Goal: Task Accomplishment & Management: Complete application form

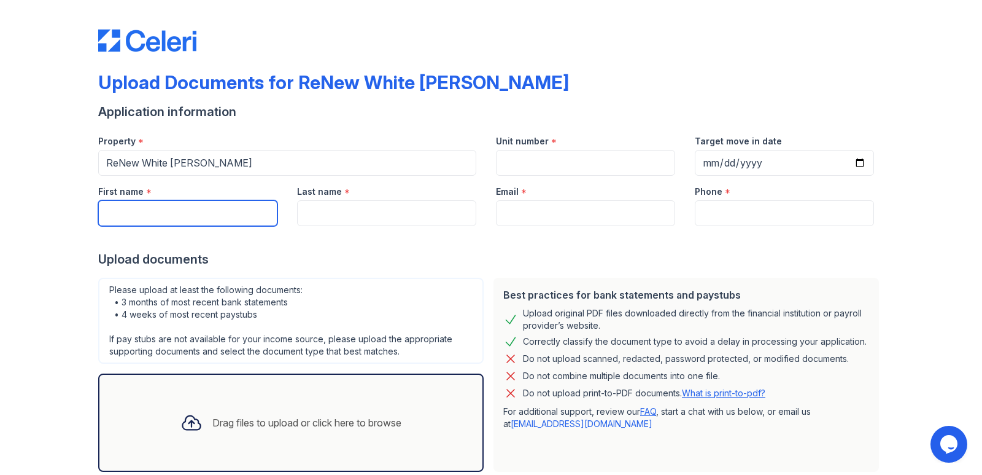
click at [232, 211] on input "First name" at bounding box center [187, 213] width 179 height 26
type input "Mya"
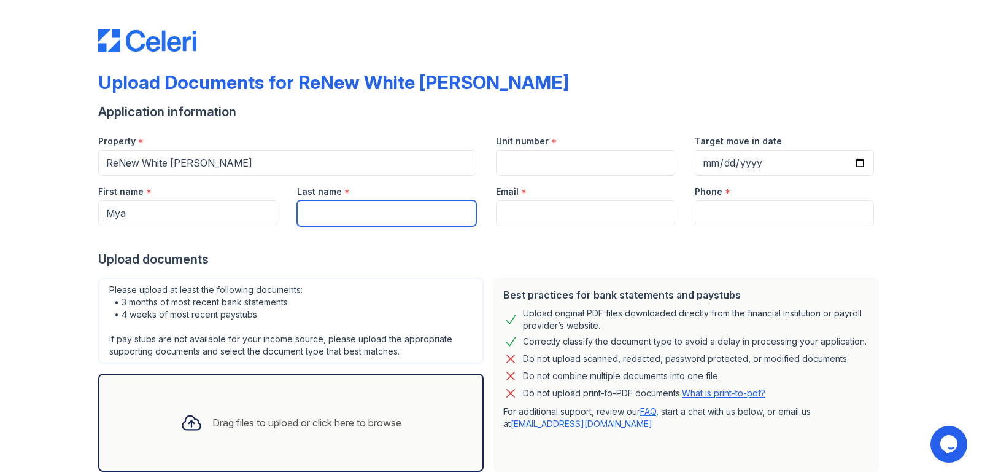
click at [346, 214] on input "Last name" at bounding box center [386, 213] width 179 height 26
type input "[PERSON_NAME]"
click at [532, 255] on div "Upload documents" at bounding box center [491, 259] width 786 height 17
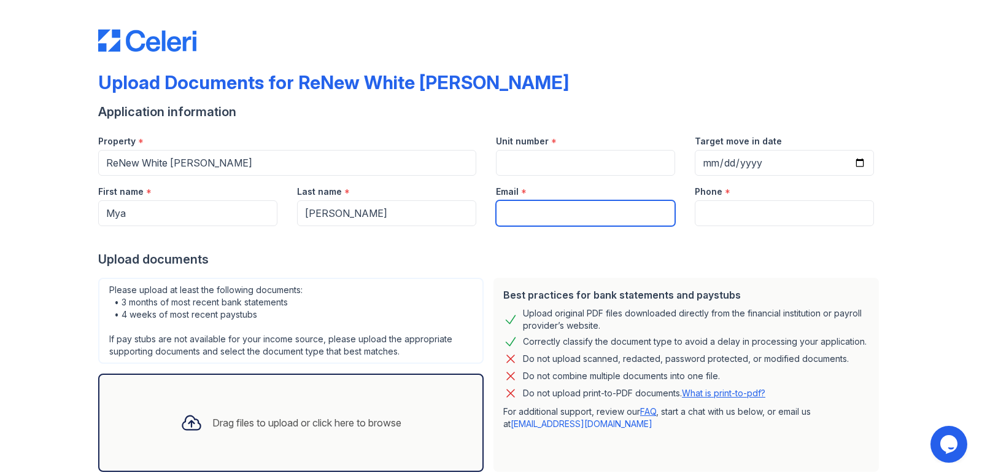
click at [541, 211] on input "Email" at bounding box center [585, 213] width 179 height 26
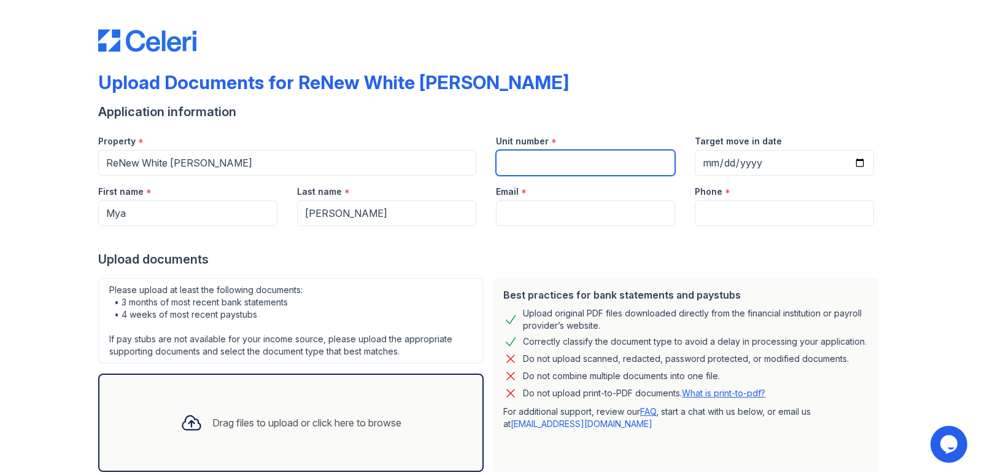
click at [543, 157] on input "Unit number" at bounding box center [585, 163] width 179 height 26
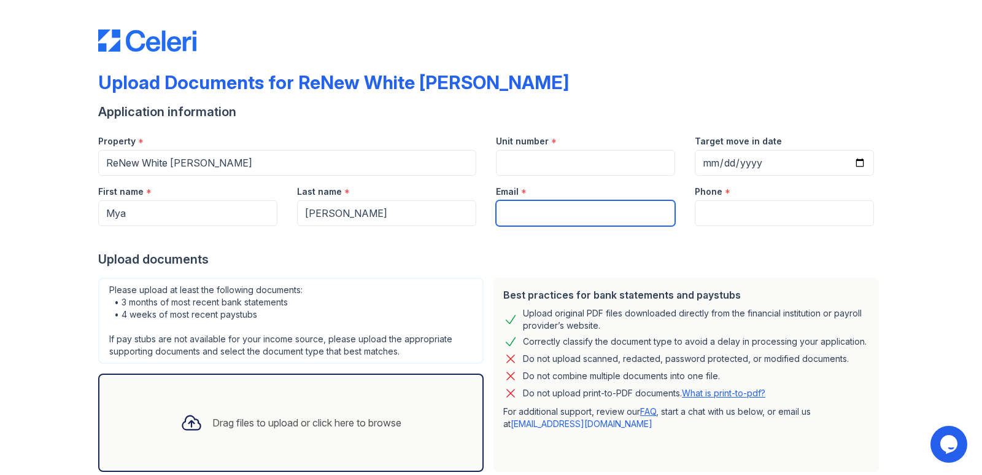
click at [527, 216] on input "Email" at bounding box center [585, 213] width 179 height 26
type input "[EMAIL_ADDRESS][DOMAIN_NAME]"
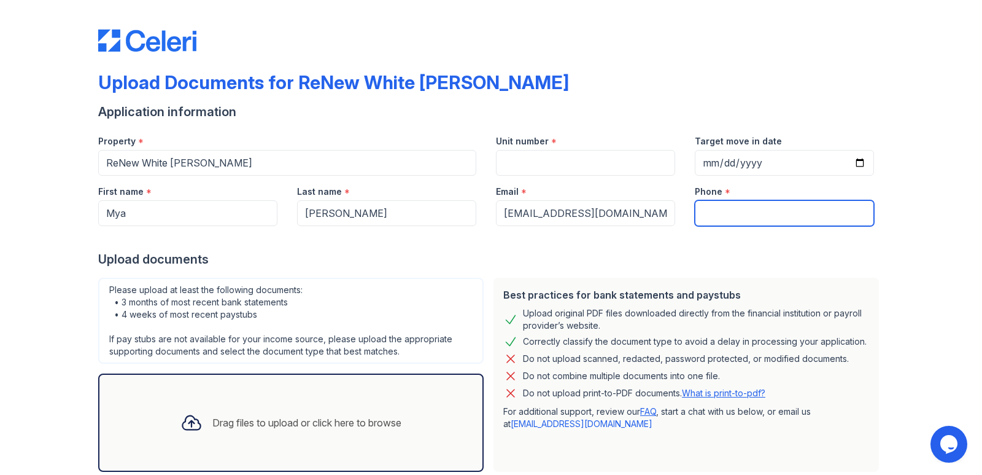
click at [710, 213] on input "Phone" at bounding box center [784, 213] width 179 height 26
type input "4433265722"
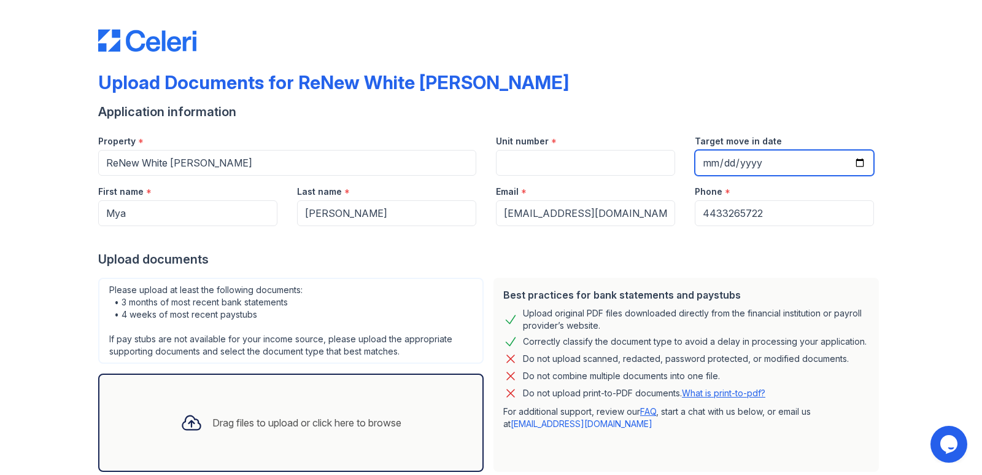
click at [704, 163] on input "Target move in date" at bounding box center [784, 163] width 179 height 26
type input "[DATE]"
click at [721, 85] on div "Upload Documents for ReNew White [PERSON_NAME]" at bounding box center [491, 87] width 786 height 32
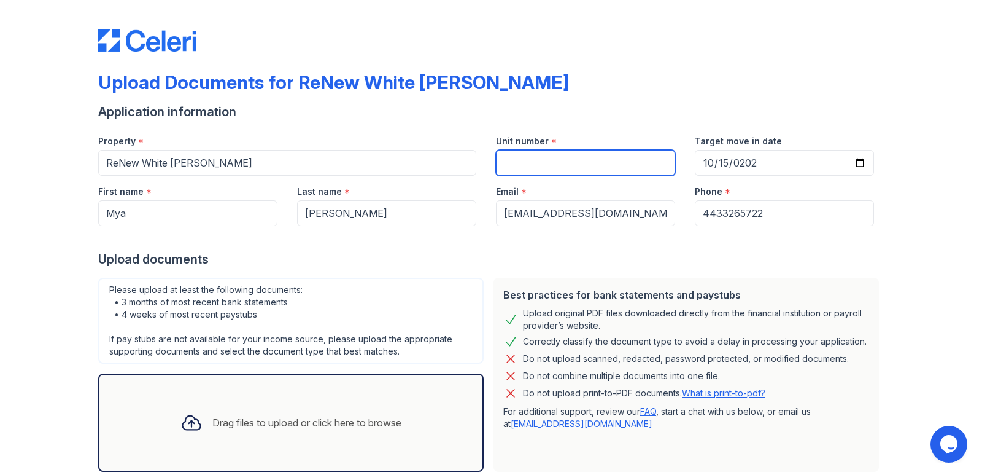
click at [522, 167] on input "Unit number" at bounding box center [585, 163] width 179 height 26
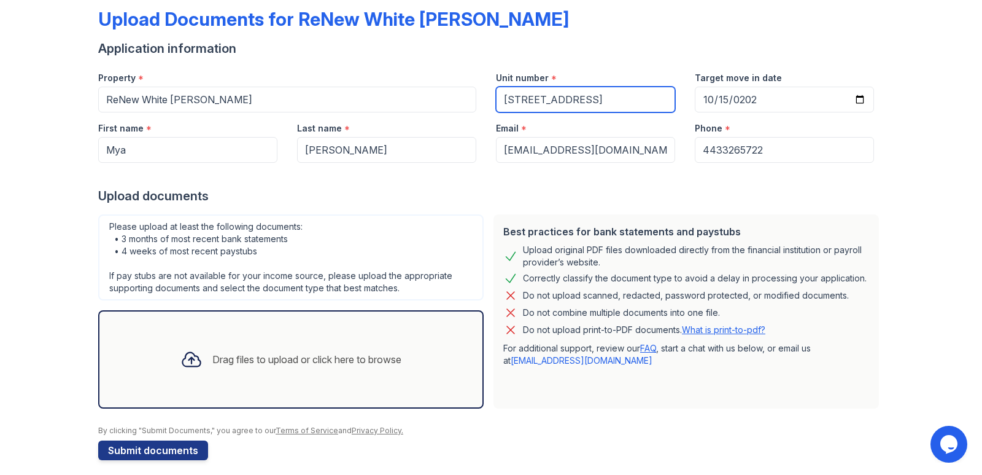
scroll to position [73, 0]
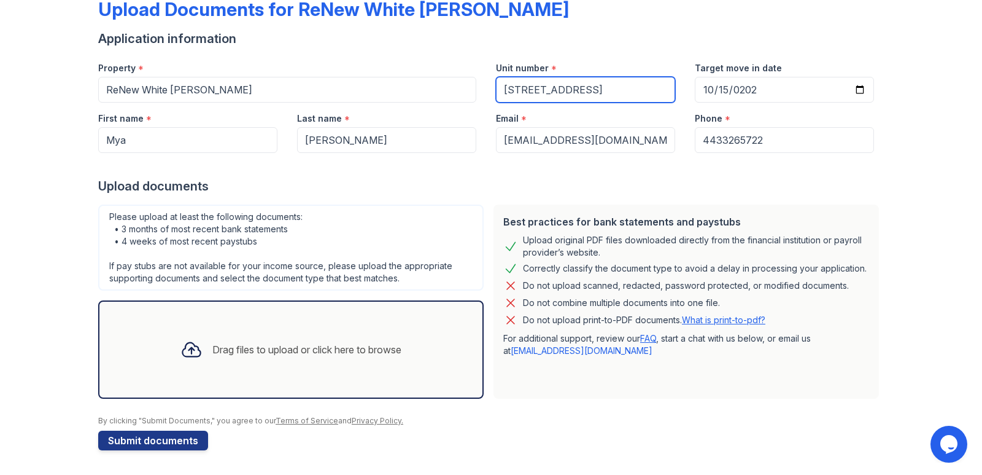
click at [605, 90] on input "[STREET_ADDRESS]" at bounding box center [585, 90] width 179 height 26
type input "[STREET_ADDRESS] TB"
click at [464, 176] on div at bounding box center [491, 165] width 786 height 25
click at [187, 348] on icon at bounding box center [192, 349] width 22 height 22
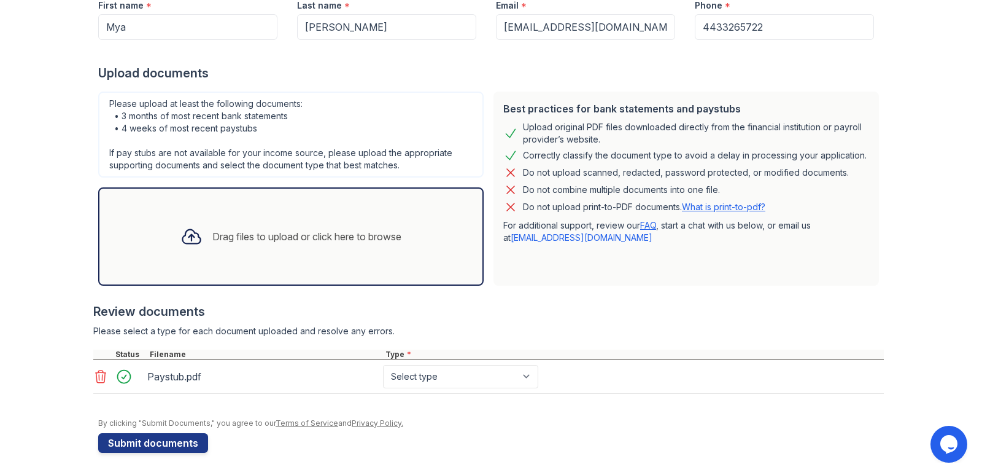
scroll to position [189, 0]
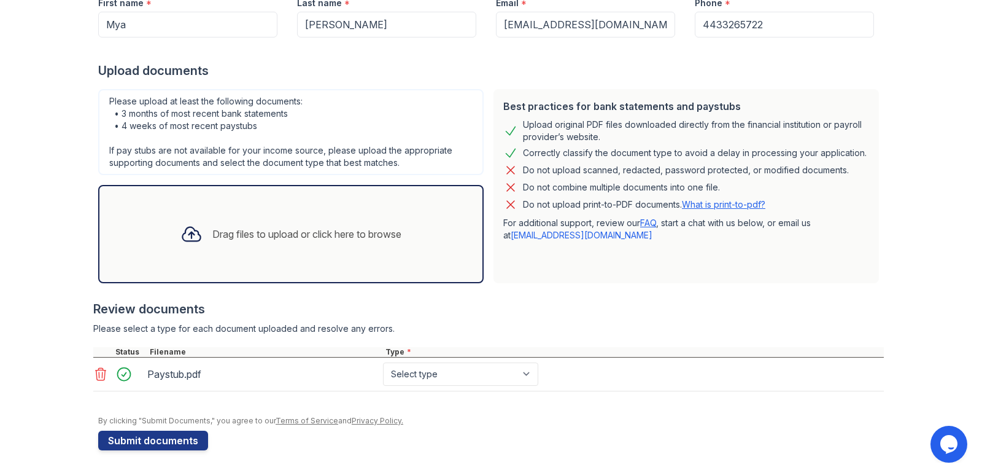
click at [204, 214] on div "Drag files to upload or click here to browse" at bounding box center [291, 234] width 241 height 42
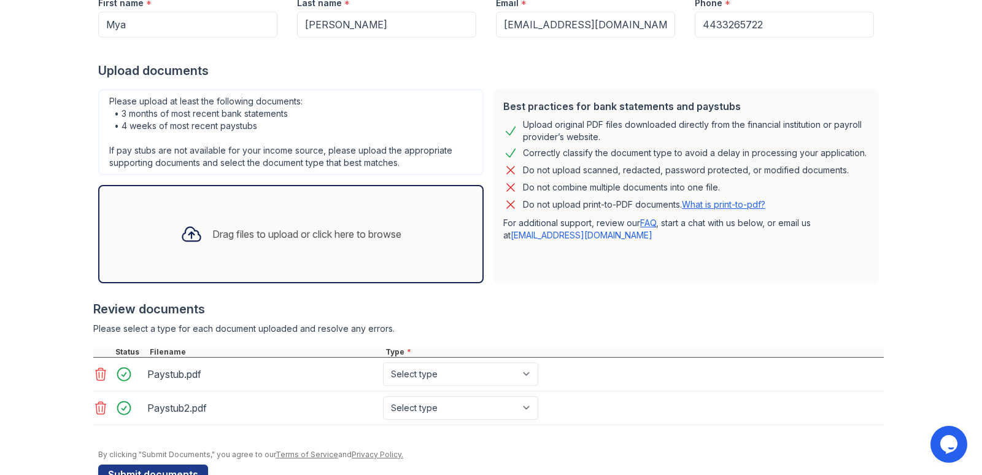
click at [94, 408] on icon at bounding box center [100, 407] width 15 height 15
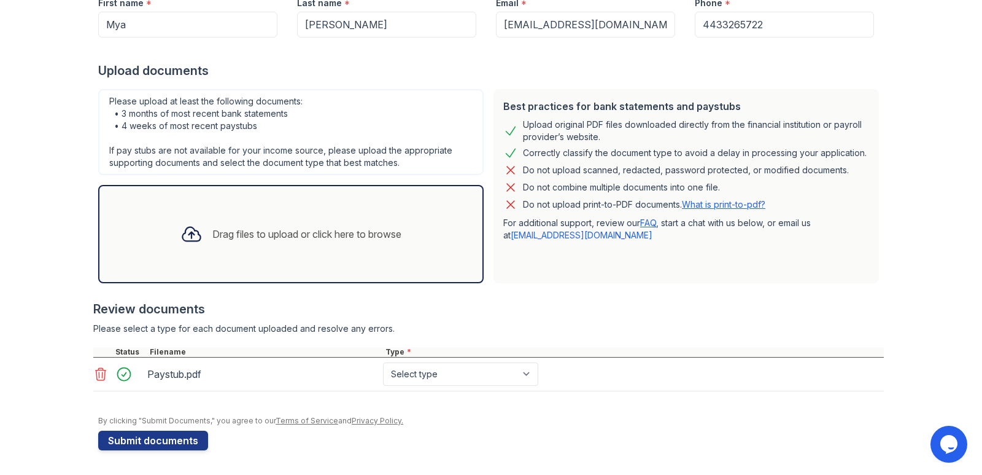
click at [96, 375] on icon at bounding box center [100, 374] width 15 height 15
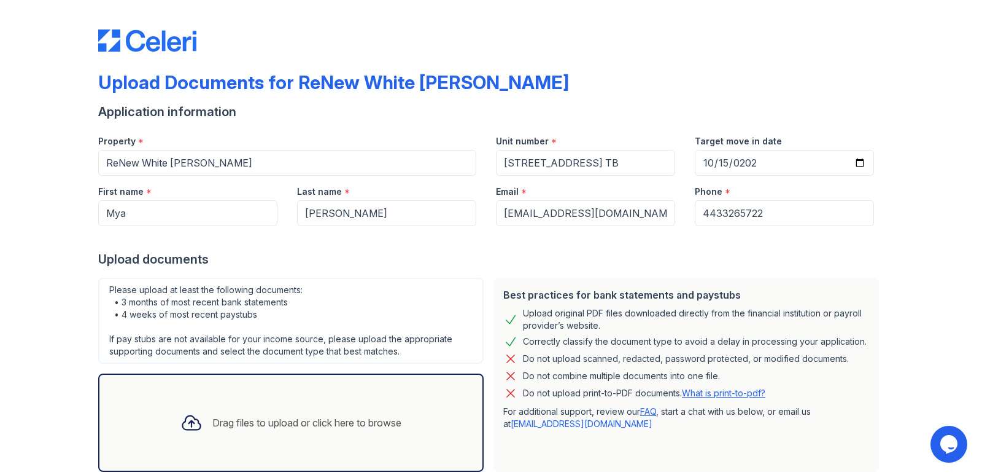
scroll to position [155, 0]
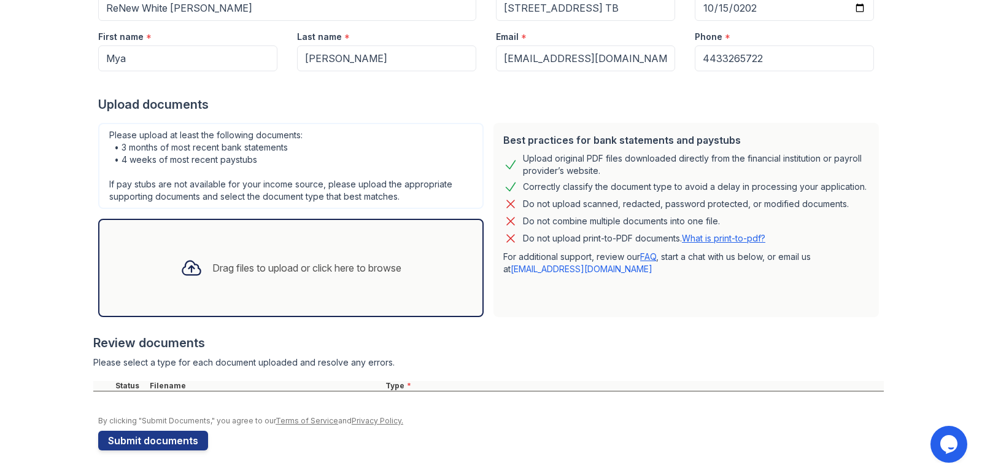
click at [294, 420] on link "Terms of Service" at bounding box center [307, 420] width 63 height 9
